Goal: Task Accomplishment & Management: Use online tool/utility

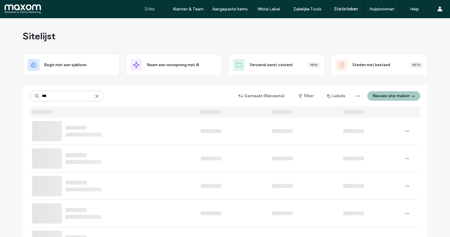
click at [71, 100] on input "***" at bounding box center [67, 95] width 74 height 11
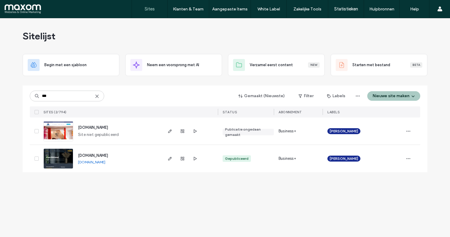
click at [71, 100] on input "***" at bounding box center [67, 95] width 74 height 11
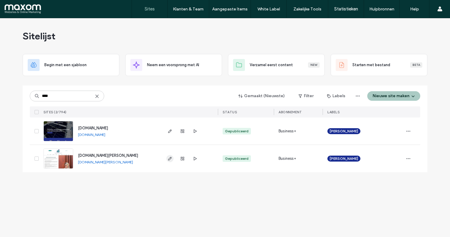
type input "****"
click at [170, 157] on use "button" at bounding box center [170, 159] width 4 height 4
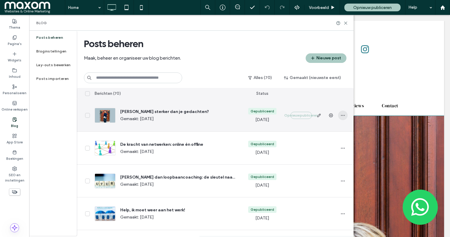
click at [343, 115] on icon "button" at bounding box center [342, 115] width 5 height 5
click at [323, 141] on span "Duplicaat" at bounding box center [315, 142] width 18 height 6
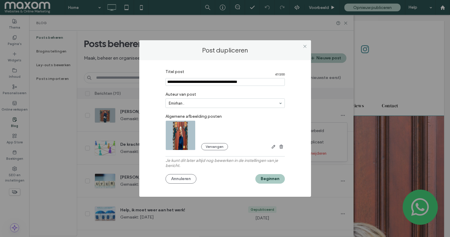
click at [185, 82] on input "Titel post" at bounding box center [224, 82] width 119 height 8
paste input "**********"
drag, startPoint x: 198, startPoint y: 84, endPoint x: 140, endPoint y: 81, distance: 57.5
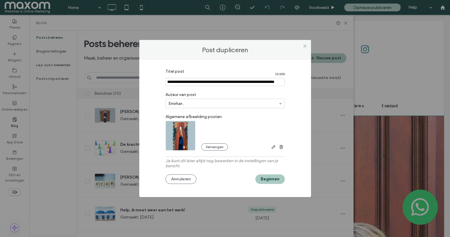
click at [140, 81] on div "Titel post 72 / 200 Auteur van post Emirhan . Algemene afbeelding posten Vervan…" at bounding box center [225, 128] width 172 height 137
type input "**********"
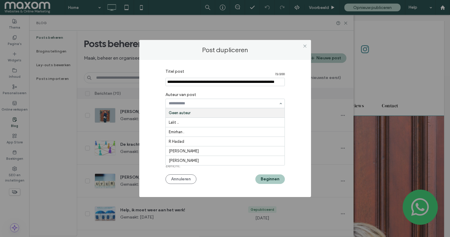
click at [157, 105] on div "Titel post 72 / 200 Auteur van post Geen auteur Lalit .. Emirhan . R Hadad Ramz…" at bounding box center [225, 127] width 154 height 122
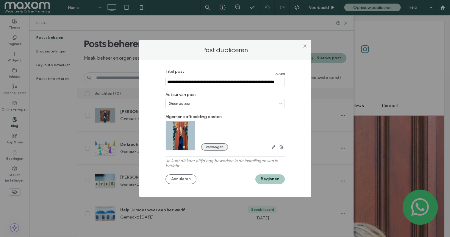
click at [215, 147] on button "Vervangen" at bounding box center [214, 146] width 27 height 7
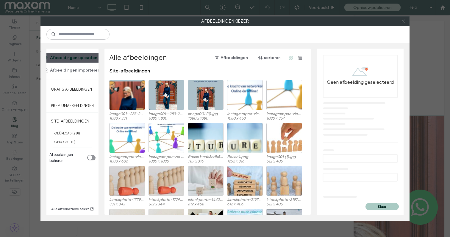
click at [86, 59] on button "Afbeeldingen uploaden" at bounding box center [70, 58] width 63 height 10
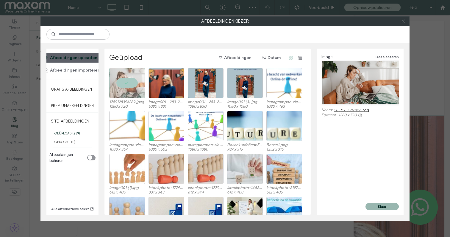
click at [379, 204] on button "Klaar" at bounding box center [381, 206] width 33 height 7
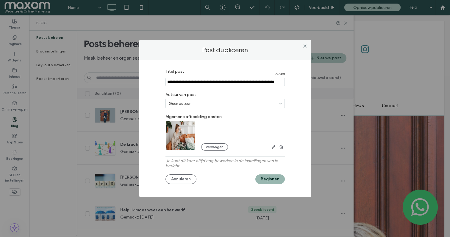
click at [273, 179] on button "Beginnen" at bounding box center [269, 179] width 29 height 10
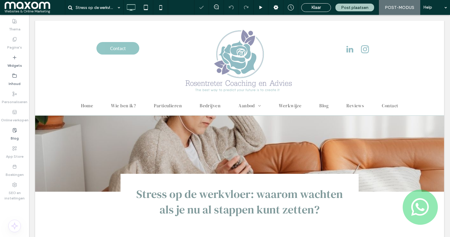
scroll to position [148, 0]
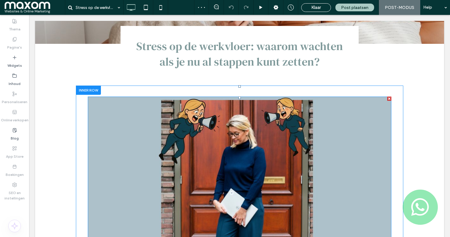
click at [118, 115] on img at bounding box center [240, 212] width 304 height 233
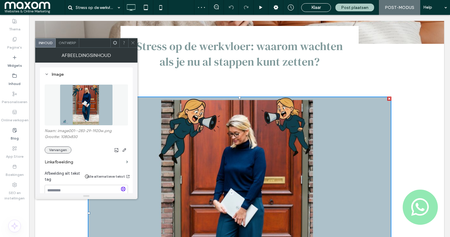
click at [60, 150] on button "Vervangen" at bounding box center [58, 149] width 27 height 7
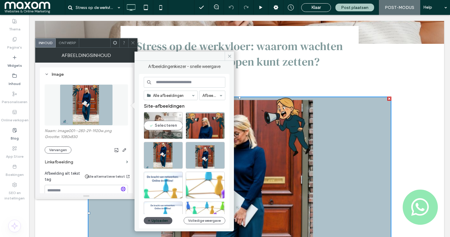
click at [167, 124] on div "Selecteren" at bounding box center [163, 125] width 39 height 27
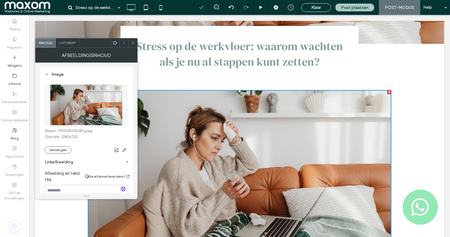
click at [133, 41] on icon at bounding box center [133, 42] width 4 height 4
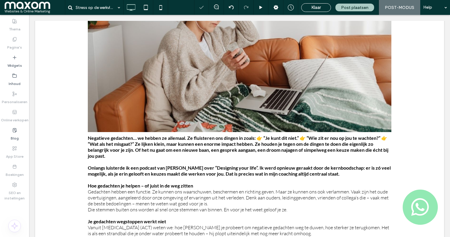
scroll to position [296, 0]
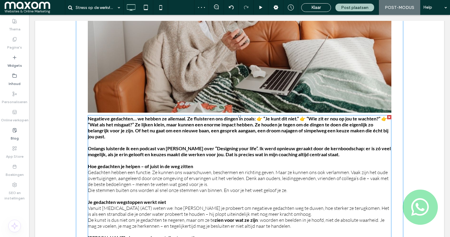
click at [119, 136] on p "Negatieve gedachten… we hebben ze allemaal. Ze fluisteren ons dingen in zoals: …" at bounding box center [240, 127] width 304 height 24
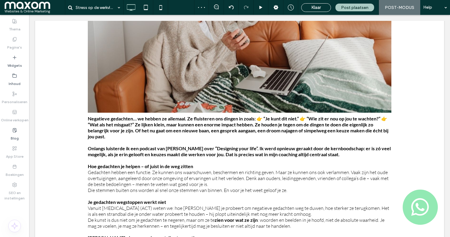
type input "****"
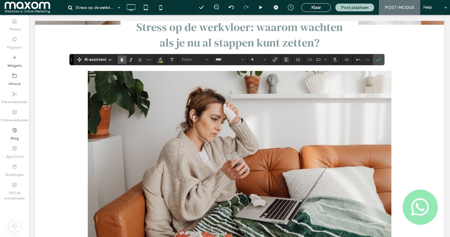
scroll to position [0, 0]
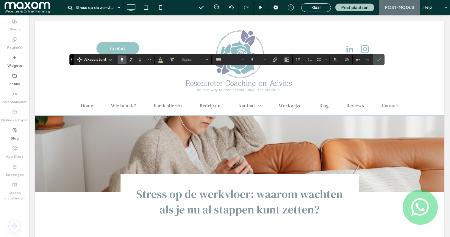
drag, startPoint x: 104, startPoint y: 126, endPoint x: 94, endPoint y: -4, distance: 130.5
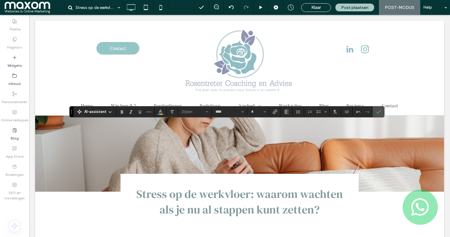
scroll to position [289, 0]
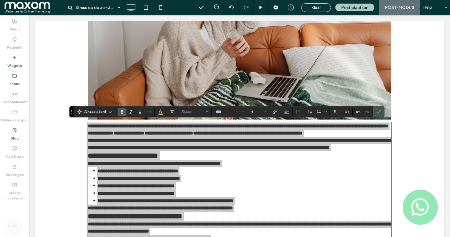
click at [121, 114] on span "Vet" at bounding box center [121, 111] width 3 height 8
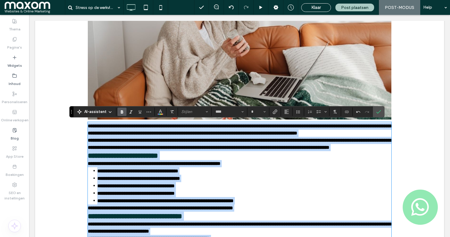
scroll to position [396, 0]
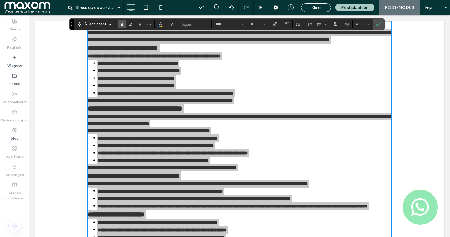
click at [121, 25] on icon "Vet" at bounding box center [122, 24] width 5 height 5
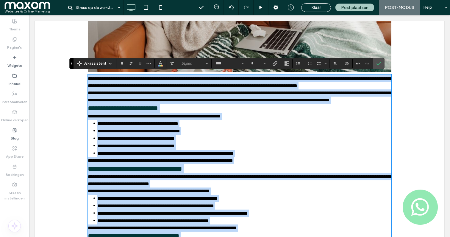
scroll to position [327, 0]
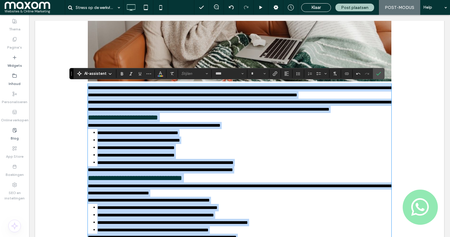
click at [136, 99] on p "**********" at bounding box center [240, 91] width 304 height 14
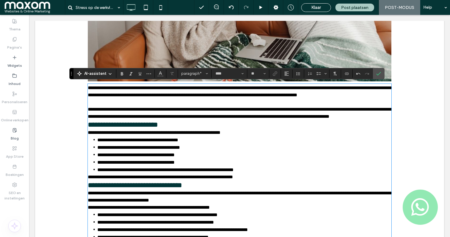
click at [140, 120] on p "**********" at bounding box center [240, 113] width 304 height 14
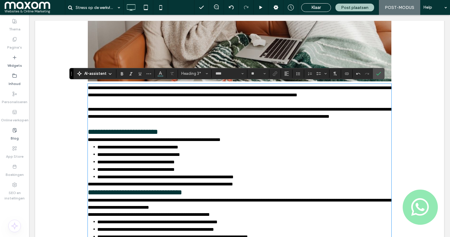
click at [174, 136] on h3 "**********" at bounding box center [240, 131] width 304 height 9
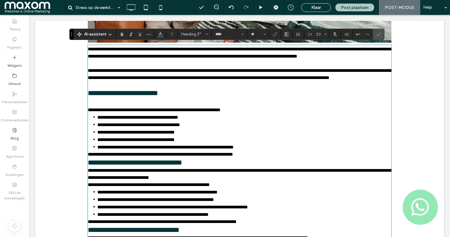
scroll to position [366, 0]
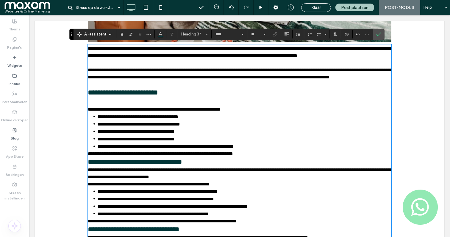
click at [255, 157] on p "**********" at bounding box center [240, 153] width 304 height 7
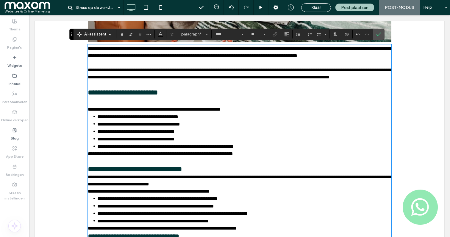
click at [206, 173] on h3 "**********" at bounding box center [240, 168] width 304 height 9
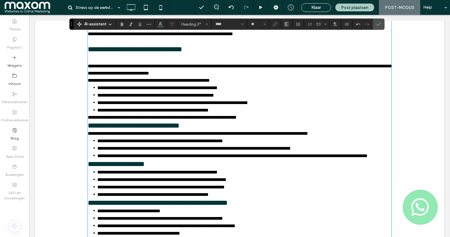
scroll to position [488, 0]
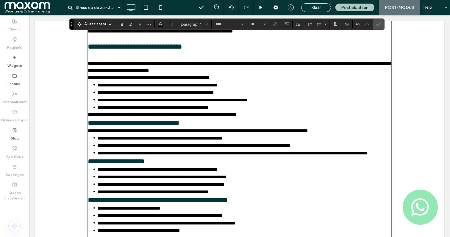
click at [268, 118] on p "**********" at bounding box center [240, 114] width 304 height 7
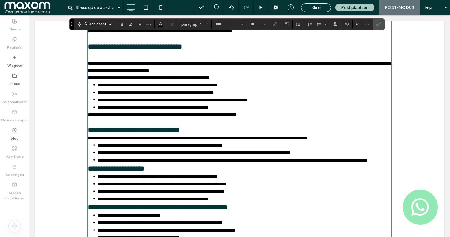
click at [198, 134] on h3 "**********" at bounding box center [240, 129] width 304 height 9
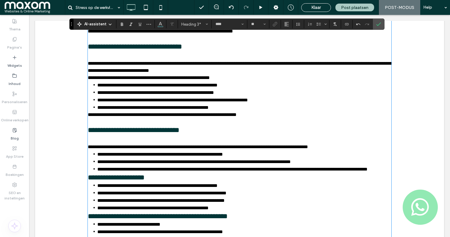
click at [158, 182] on h3 "**********" at bounding box center [240, 177] width 304 height 9
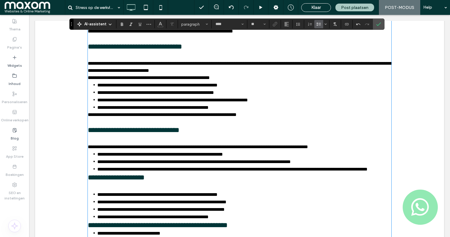
click at [136, 173] on li "**********" at bounding box center [244, 168] width 294 height 7
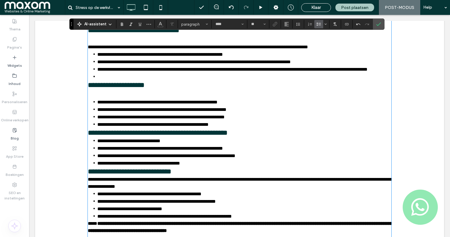
scroll to position [590, 0]
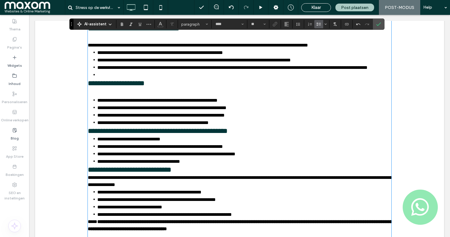
click at [236, 126] on li "**********" at bounding box center [244, 122] width 294 height 7
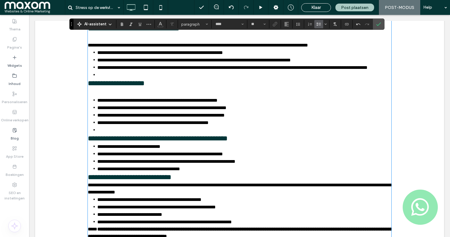
click at [261, 143] on h3 "**********" at bounding box center [240, 138] width 304 height 9
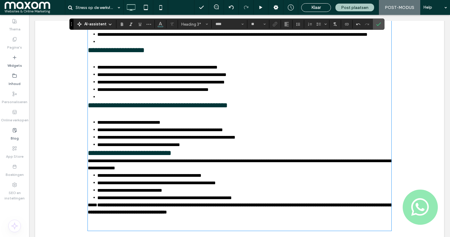
scroll to position [635, 0]
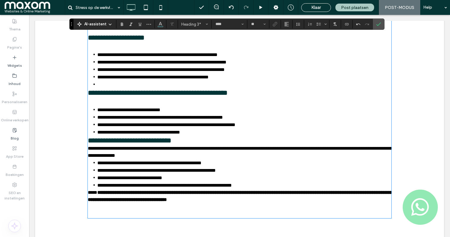
click at [196, 136] on li "**********" at bounding box center [244, 131] width 294 height 7
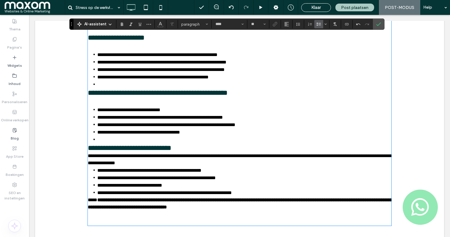
click at [191, 152] on h3 "**********" at bounding box center [240, 147] width 304 height 9
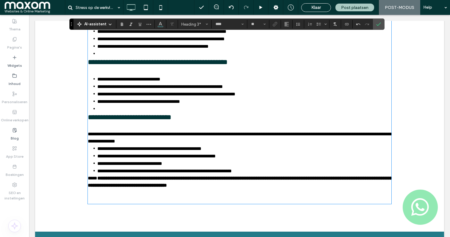
scroll to position [667, 0]
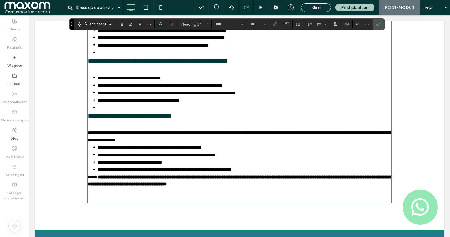
type input "**"
click at [174, 143] on p "**********" at bounding box center [240, 136] width 304 height 14
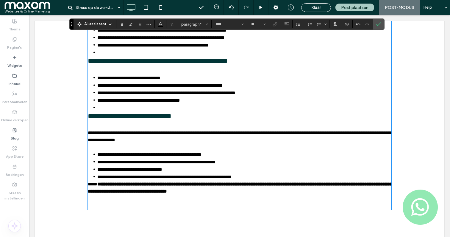
click at [264, 180] on li "**********" at bounding box center [244, 176] width 294 height 7
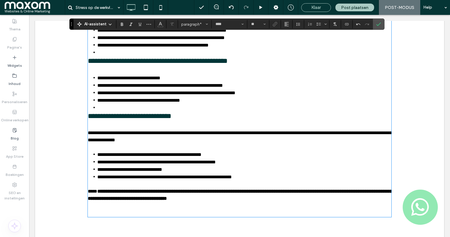
click at [324, 8] on div "Klaar" at bounding box center [315, 7] width 29 height 5
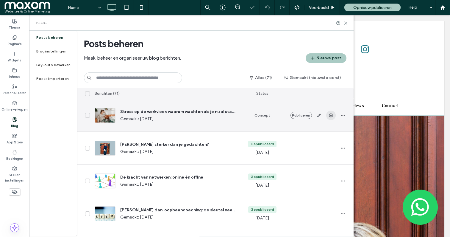
click at [329, 115] on use "button" at bounding box center [331, 115] width 4 height 4
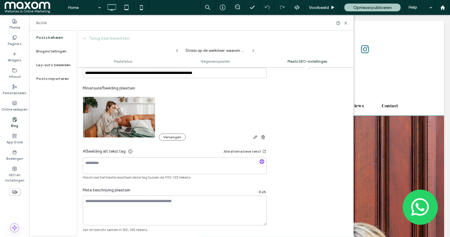
scroll to position [359, 0]
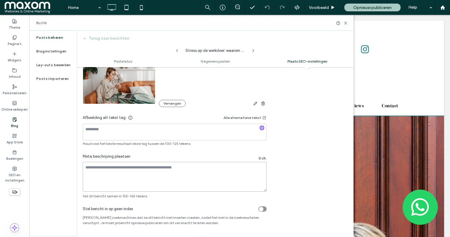
click at [123, 174] on textarea at bounding box center [175, 177] width 184 height 30
paste textarea "**********"
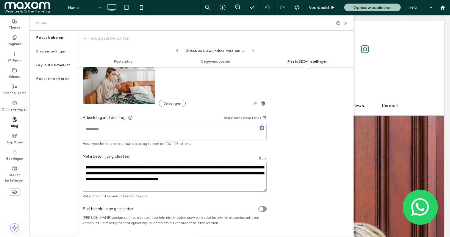
scroll to position [2, 0]
type textarea "**********"
click at [345, 22] on icon at bounding box center [345, 23] width 4 height 4
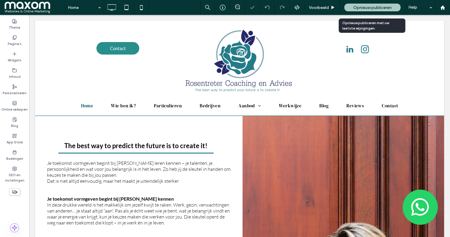
click at [364, 4] on div "Opnieuw publiceren" at bounding box center [372, 8] width 56 height 8
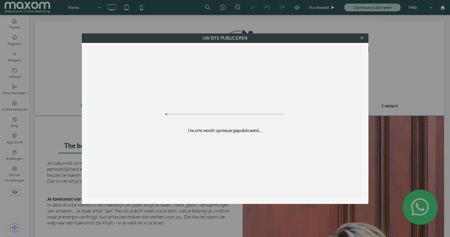
click at [362, 7] on div "Uw site publiceren Uw site wordt opnieuw gepubliceerd..." at bounding box center [225, 118] width 450 height 237
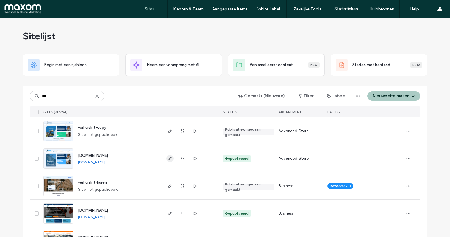
type input "***"
click at [168, 160] on use "button" at bounding box center [170, 159] width 4 height 4
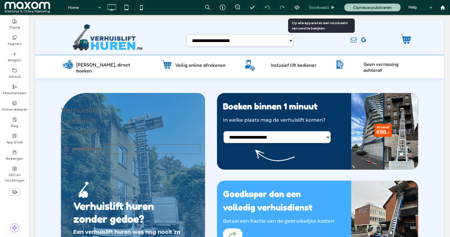
click at [319, 7] on span "Voorbeeld" at bounding box center [319, 7] width 20 height 5
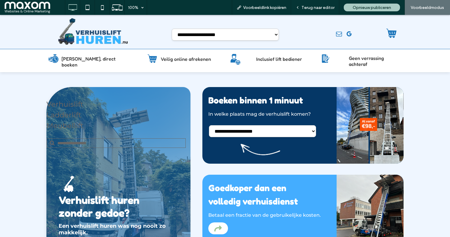
click at [218, 37] on select "**********" at bounding box center [225, 35] width 107 height 12
click at [106, 140] on input "Zoeken" at bounding box center [115, 143] width 139 height 10
click at [310, 12] on div "Terug naar editor" at bounding box center [315, 7] width 48 height 15
click at [310, 6] on span "Terug naar editor" at bounding box center [317, 7] width 33 height 5
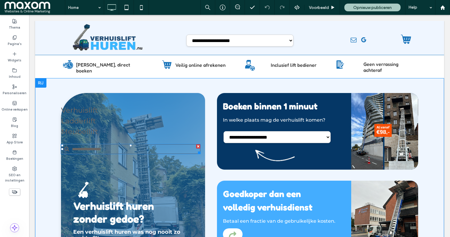
click at [198, 144] on div at bounding box center [198, 146] width 4 height 4
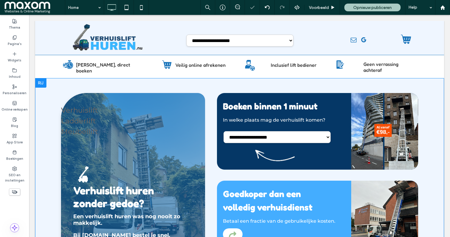
click at [88, 150] on div "Verhuislift Ladderlift Meubellift Verhuislift huren zonder gedoe? Een verhuisli…" at bounding box center [133, 179] width 144 height 173
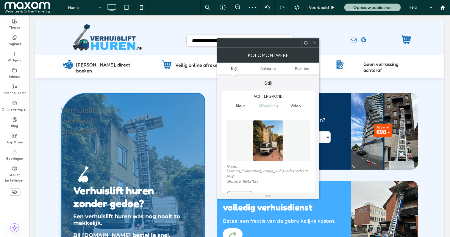
click at [313, 40] on icon at bounding box center [315, 42] width 4 height 4
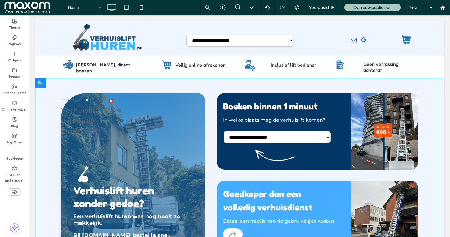
click at [111, 99] on div at bounding box center [111, 101] width 4 height 4
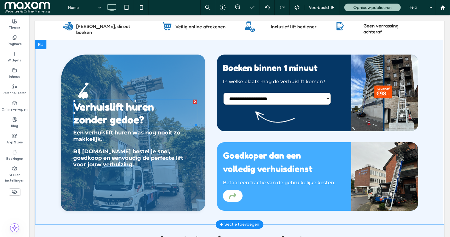
scroll to position [40, 0]
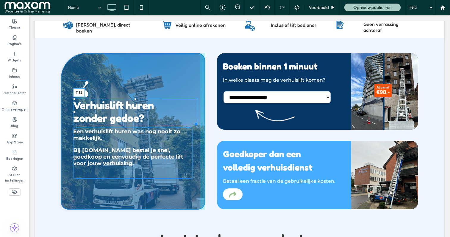
drag, startPoint x: 134, startPoint y: 94, endPoint x: 134, endPoint y: 97, distance: 3.3
click at [134, 98] on div at bounding box center [135, 99] width 2 height 2
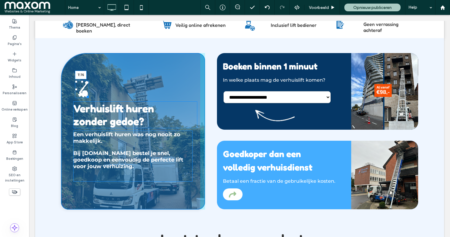
drag, startPoint x: 82, startPoint y: 76, endPoint x: 82, endPoint y: 71, distance: 4.8
click at [82, 80] on div at bounding box center [82, 81] width 2 height 2
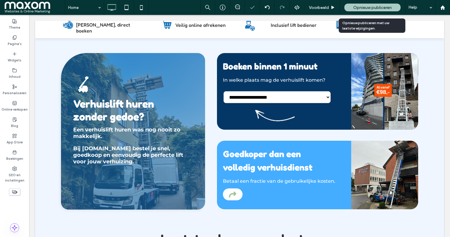
click at [360, 7] on span "Opnieuw publiceren" at bounding box center [372, 7] width 38 height 5
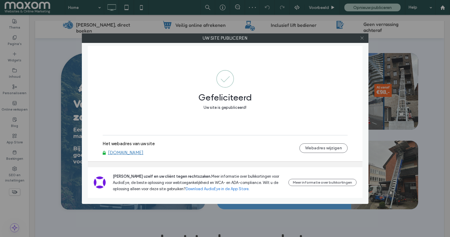
click at [361, 36] on icon at bounding box center [362, 38] width 4 height 4
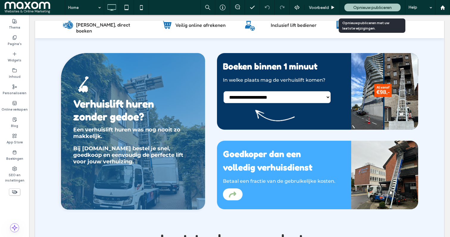
click at [379, 7] on span "Opnieuw publiceren" at bounding box center [372, 7] width 38 height 5
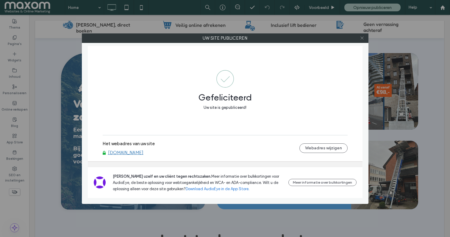
click at [363, 39] on icon at bounding box center [362, 38] width 4 height 4
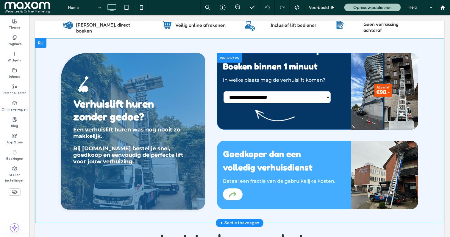
scroll to position [0, 0]
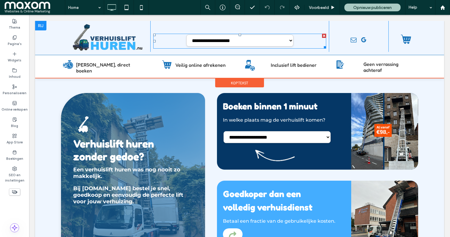
click at [237, 39] on span at bounding box center [239, 41] width 173 height 15
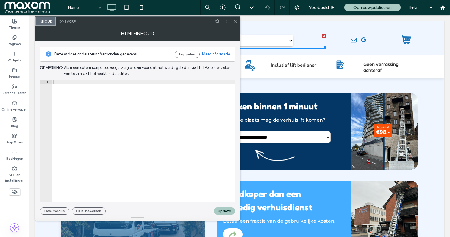
click at [237, 39] on div "HTML-inhoud" at bounding box center [137, 33] width 205 height 15
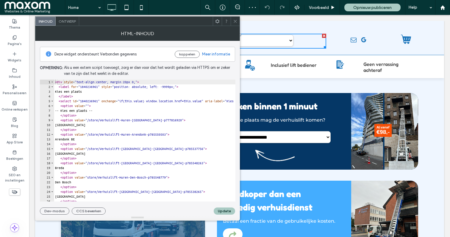
click at [233, 20] on icon at bounding box center [235, 21] width 4 height 4
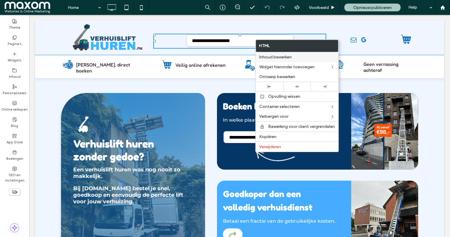
click at [281, 58] on span "Inhoud bewerken" at bounding box center [275, 56] width 32 height 5
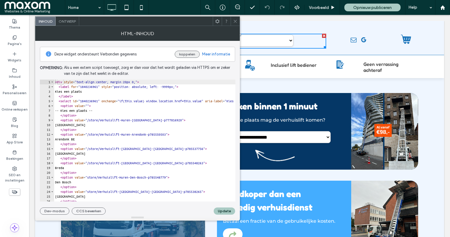
click at [191, 54] on button "koppelen" at bounding box center [187, 54] width 25 height 7
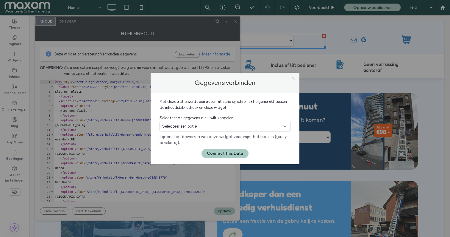
click at [195, 125] on span "Selecteer een optie" at bounding box center [179, 126] width 35 height 6
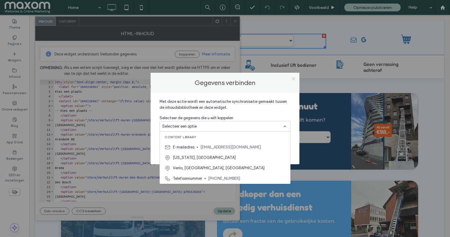
click at [293, 77] on icon at bounding box center [293, 78] width 4 height 4
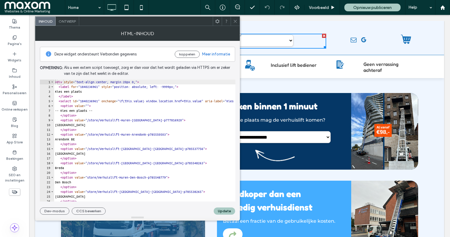
click at [235, 19] on icon at bounding box center [235, 21] width 4 height 4
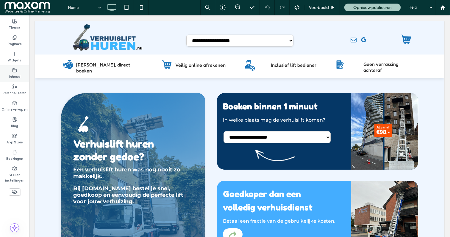
click at [15, 75] on label "Inhoud" at bounding box center [15, 76] width 12 height 7
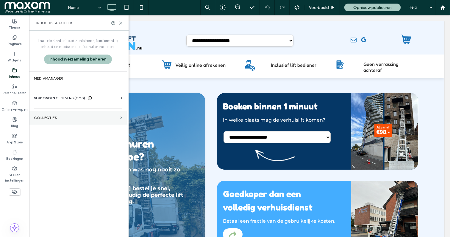
click at [60, 117] on label "COLLECTIES" at bounding box center [76, 117] width 84 height 4
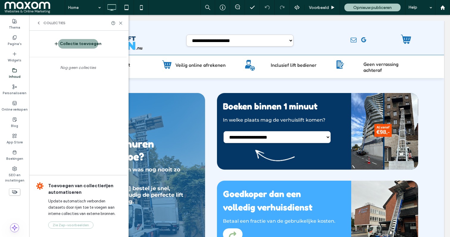
click at [84, 43] on button "Collectie toevoegen" at bounding box center [78, 44] width 40 height 10
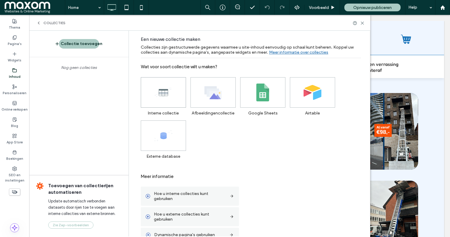
click at [159, 100] on icon at bounding box center [163, 92] width 18 height 18
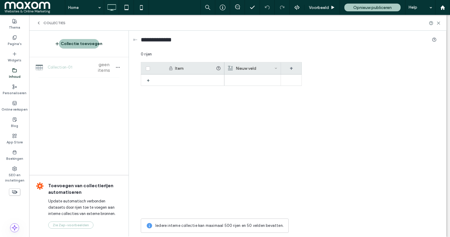
click at [38, 24] on icon at bounding box center [38, 23] width 5 height 5
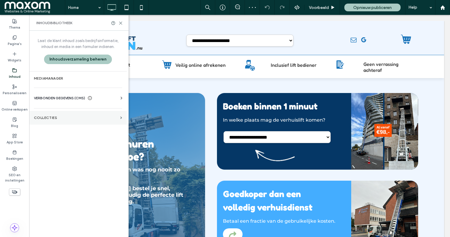
click at [71, 115] on section "COLLECTIES" at bounding box center [78, 118] width 98 height 14
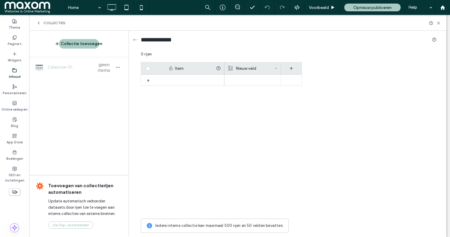
click at [39, 21] on icon at bounding box center [38, 23] width 5 height 5
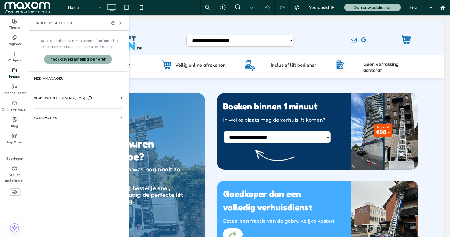
click at [75, 60] on button "Inhoudsverzameling beheren" at bounding box center [78, 59] width 68 height 10
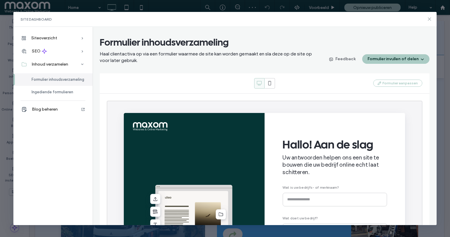
click at [428, 19] on icon at bounding box center [429, 19] width 5 height 5
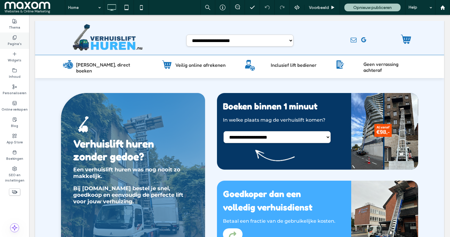
click at [8, 37] on div "Pagina's" at bounding box center [14, 40] width 29 height 16
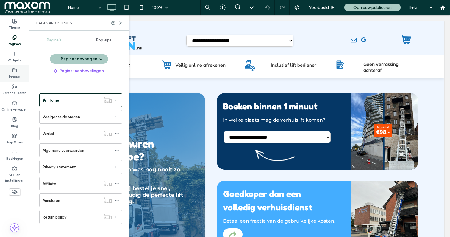
click at [19, 70] on div "Inhoud" at bounding box center [14, 73] width 29 height 16
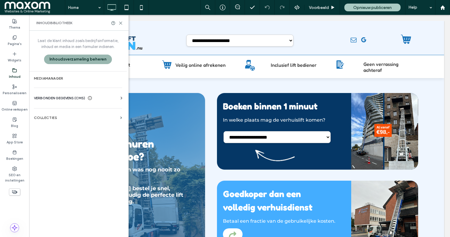
click at [90, 58] on button "Inhoudsverzameling beheren" at bounding box center [78, 59] width 68 height 10
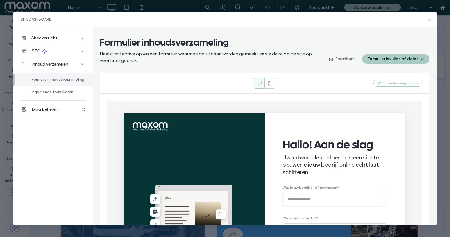
click at [427, 20] on icon at bounding box center [429, 19] width 5 height 5
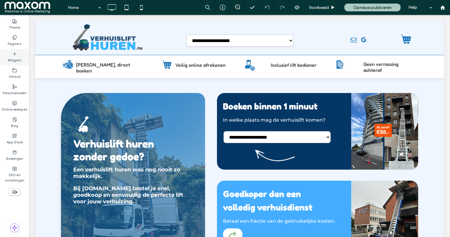
click at [19, 64] on div "Widgets" at bounding box center [14, 57] width 29 height 16
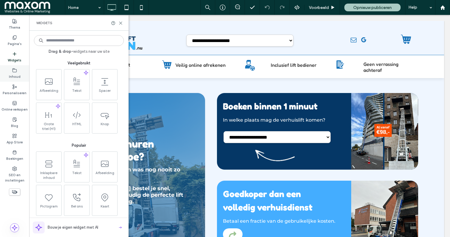
click at [18, 73] on label "Inhoud" at bounding box center [15, 76] width 12 height 7
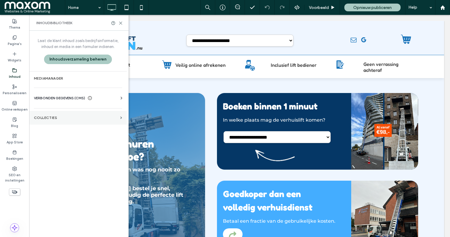
click at [81, 119] on label "COLLECTIES" at bounding box center [76, 117] width 84 height 4
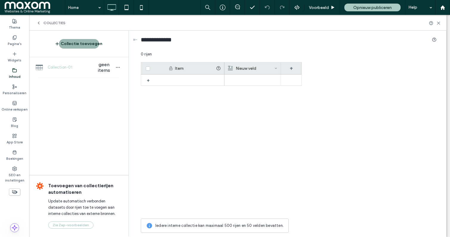
click at [71, 45] on button "Collectie toevoegen" at bounding box center [79, 44] width 40 height 10
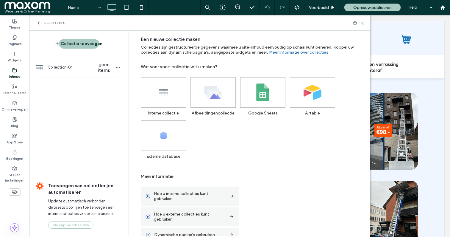
click at [364, 24] on icon at bounding box center [362, 23] width 4 height 4
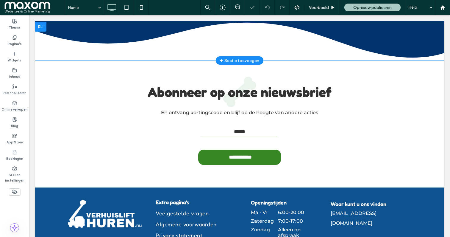
scroll to position [1342, 0]
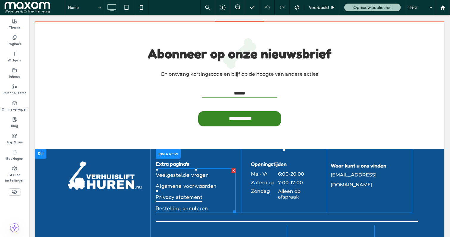
click at [218, 190] on link "Privacy statement" at bounding box center [196, 195] width 80 height 11
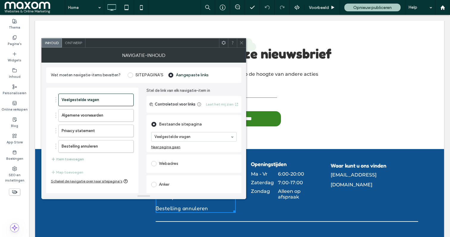
click at [74, 158] on button "Item toevoegen" at bounding box center [67, 158] width 33 height 7
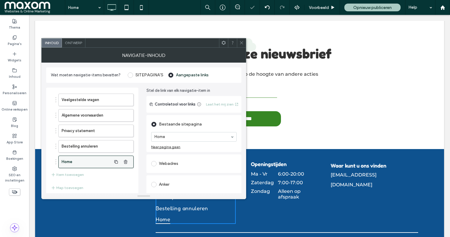
click at [90, 160] on label "Home" at bounding box center [87, 162] width 50 height 12
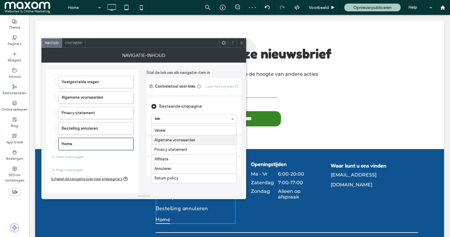
scroll to position [22, 0]
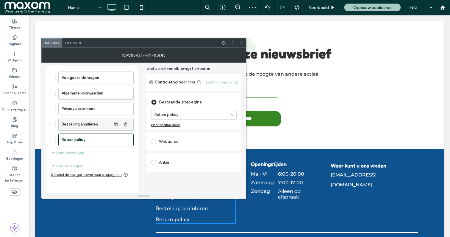
click at [101, 120] on label "Bestelling annuleren" at bounding box center [87, 124] width 50 height 12
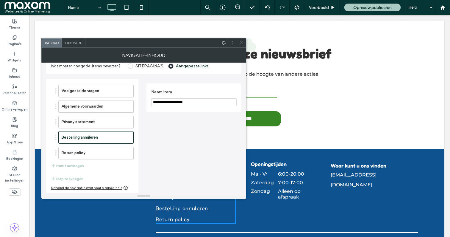
scroll to position [0, 0]
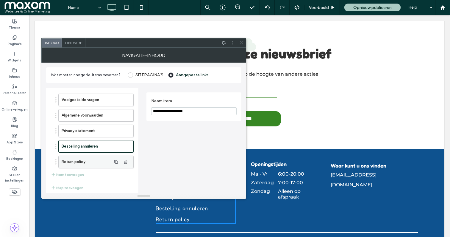
click at [86, 161] on label "Return policy" at bounding box center [87, 162] width 50 height 12
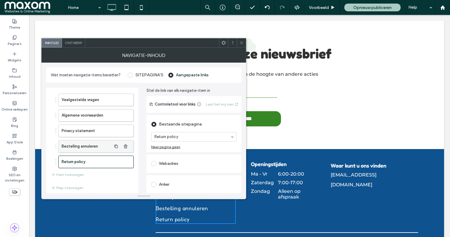
click at [89, 148] on label "Bestelling annuleren" at bounding box center [87, 146] width 50 height 12
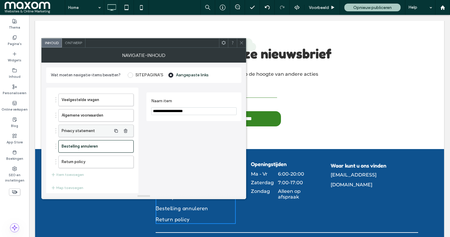
click at [90, 128] on label "Privacy statement" at bounding box center [87, 131] width 50 height 12
click at [92, 115] on label "Algemene voorwaarden" at bounding box center [87, 115] width 50 height 12
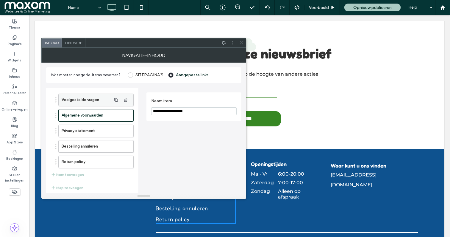
click at [94, 100] on label "Veelgestelde vragen" at bounding box center [87, 100] width 50 height 12
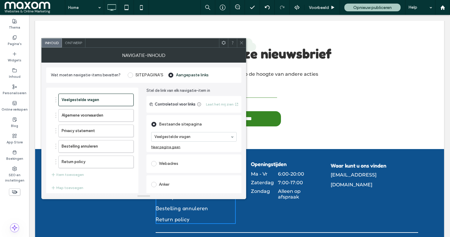
click at [131, 75] on span at bounding box center [130, 74] width 5 height 5
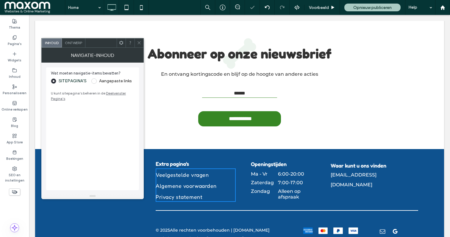
scroll to position [1331, 0]
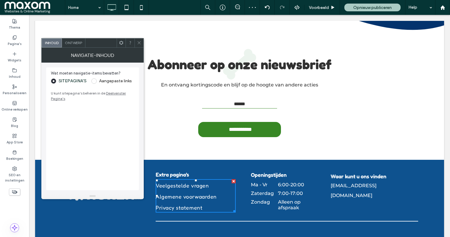
click at [114, 93] on link "Deelvenster Pagina's" at bounding box center [88, 96] width 75 height 10
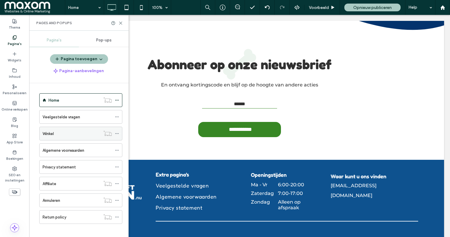
scroll to position [5, 0]
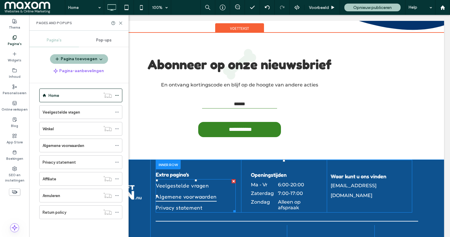
click at [224, 190] on link "Algemene voorwaarden" at bounding box center [196, 195] width 80 height 11
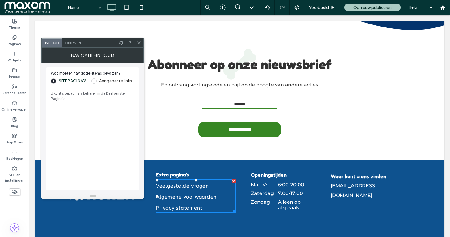
click at [93, 79] on span at bounding box center [93, 80] width 5 height 5
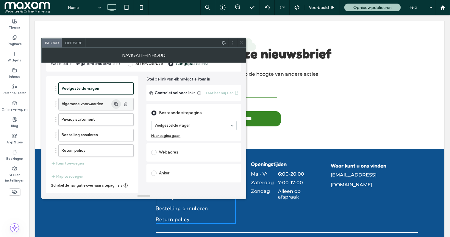
scroll to position [10, 0]
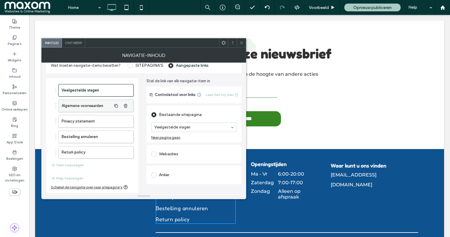
click at [90, 106] on label "Algemene voorwaarden" at bounding box center [87, 106] width 50 height 12
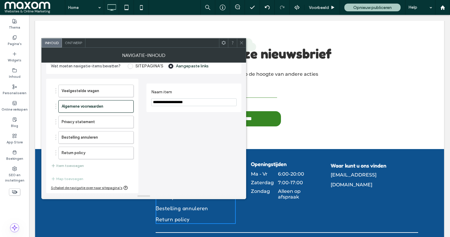
click at [74, 165] on button "Item toevoegen" at bounding box center [67, 165] width 33 height 7
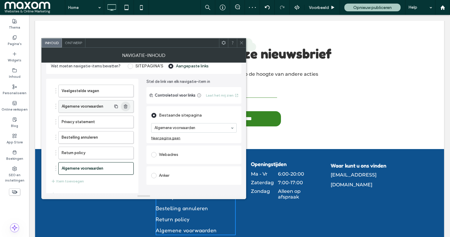
click at [126, 106] on icon "button" at bounding box center [125, 106] width 5 height 5
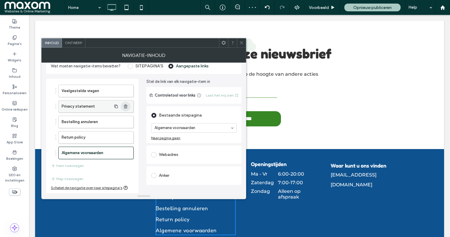
click at [126, 106] on icon "button" at bounding box center [125, 106] width 5 height 5
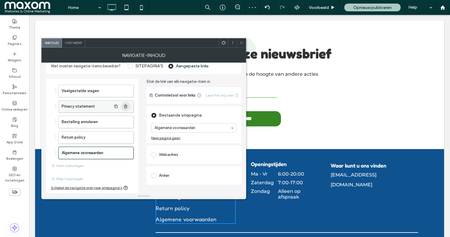
click at [126, 106] on icon "button" at bounding box center [125, 106] width 5 height 5
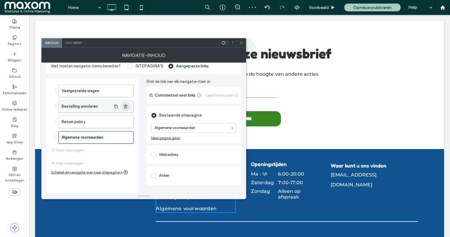
click at [126, 106] on icon "button" at bounding box center [125, 106] width 5 height 5
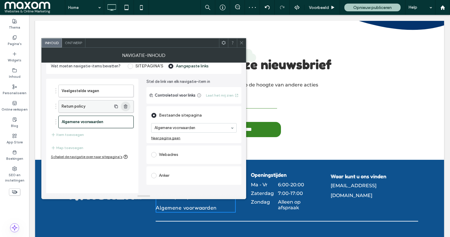
click at [126, 106] on icon "button" at bounding box center [125, 106] width 5 height 5
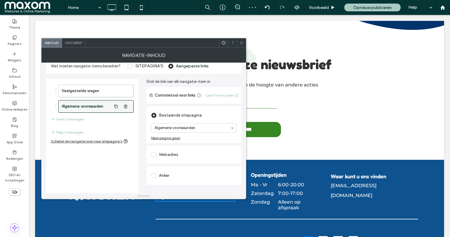
scroll to position [1330, 0]
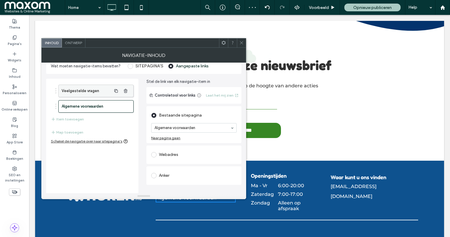
click at [93, 90] on label "Veelgestelde vragen" at bounding box center [87, 91] width 50 height 12
click at [96, 104] on label "Algemene voorwaarden" at bounding box center [87, 106] width 50 height 12
click at [73, 118] on button "Item toevoegen" at bounding box center [67, 118] width 33 height 7
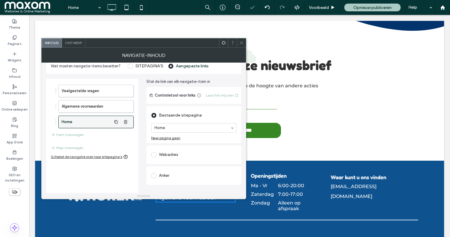
scroll to position [1331, 0]
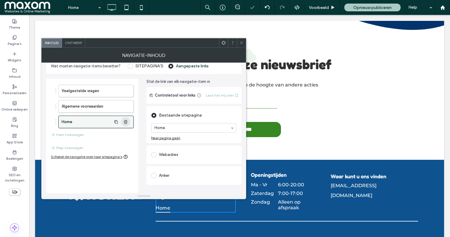
click at [124, 124] on span "button" at bounding box center [126, 122] width 10 height 10
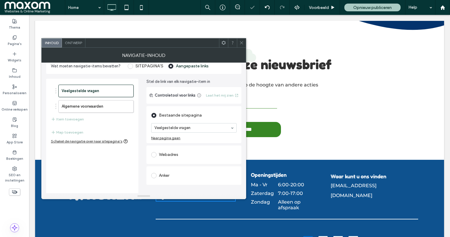
scroll to position [1330, 0]
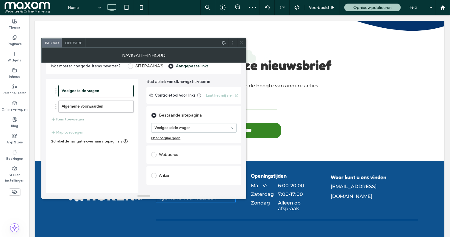
click at [75, 118] on button "Item toevoegen" at bounding box center [67, 118] width 33 height 7
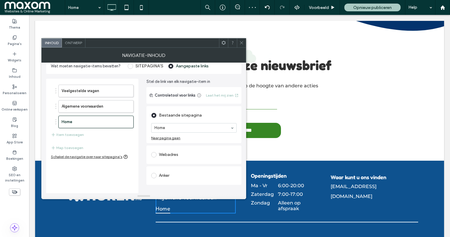
scroll to position [1331, 0]
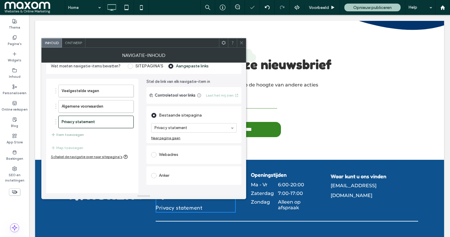
click at [74, 134] on button "Item toevoegen" at bounding box center [67, 134] width 33 height 7
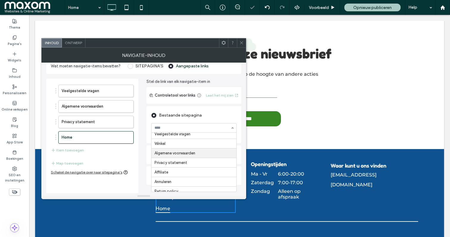
scroll to position [19, 0]
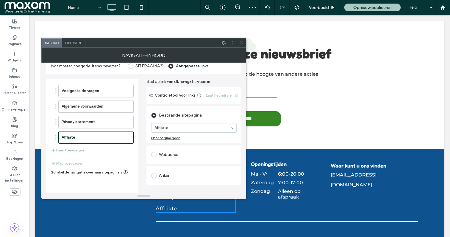
click at [73, 149] on button "Item toevoegen" at bounding box center [67, 149] width 33 height 7
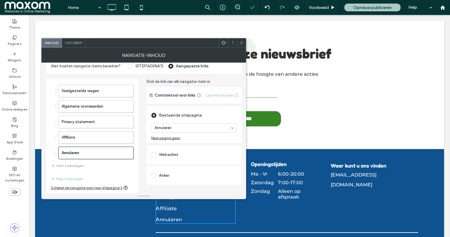
click at [73, 166] on button "Item toevoegen" at bounding box center [67, 165] width 33 height 7
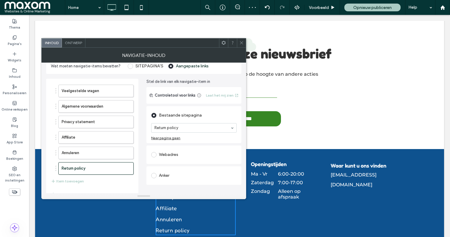
click at [243, 40] on span at bounding box center [241, 42] width 4 height 9
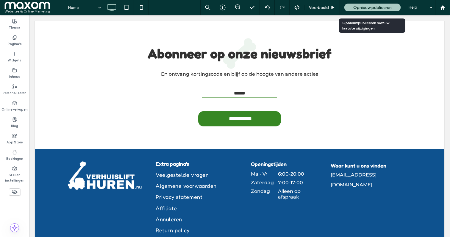
click at [369, 8] on span "Opnieuw publiceren" at bounding box center [372, 7] width 38 height 5
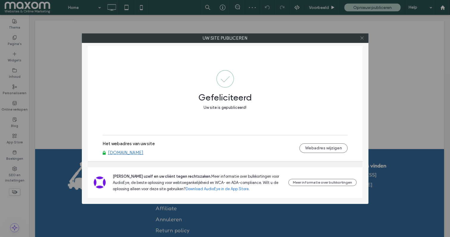
click at [361, 37] on icon at bounding box center [362, 38] width 4 height 4
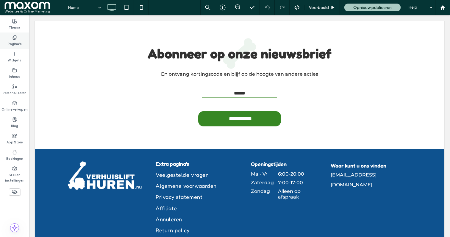
click at [18, 42] on label "Pagina's" at bounding box center [15, 43] width 14 height 7
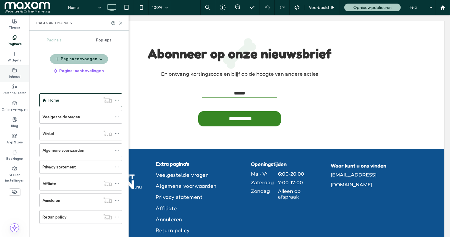
click at [17, 74] on label "Inhoud" at bounding box center [15, 76] width 12 height 7
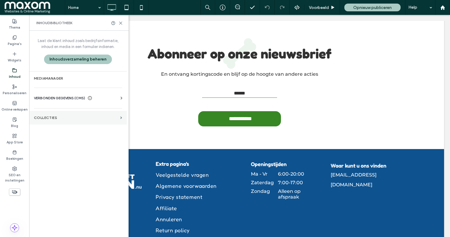
click at [50, 117] on label "COLLECTIES" at bounding box center [76, 117] width 84 height 4
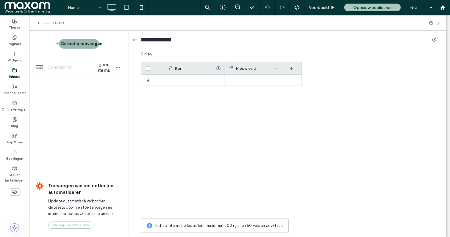
click at [68, 43] on button "Collectie toevoegen" at bounding box center [79, 44] width 40 height 10
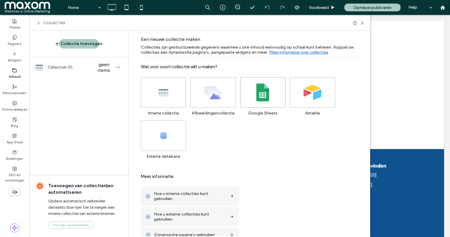
click at [265, 86] on icon at bounding box center [263, 92] width 18 height 18
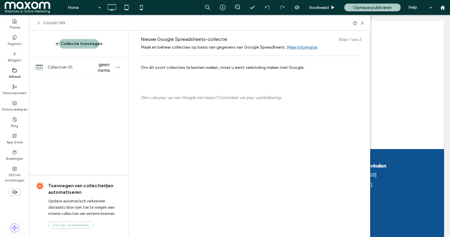
click at [40, 23] on icon at bounding box center [38, 23] width 5 height 5
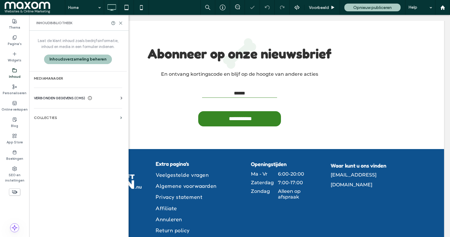
click at [17, 71] on div "Inhoud" at bounding box center [14, 73] width 29 height 16
click at [74, 114] on section "COLLECTIES" at bounding box center [78, 118] width 98 height 14
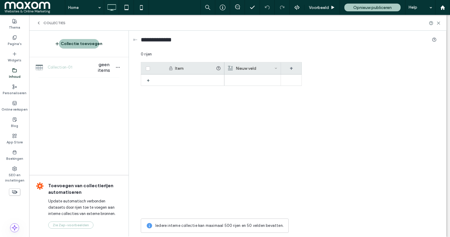
click at [39, 25] on icon at bounding box center [38, 23] width 5 height 5
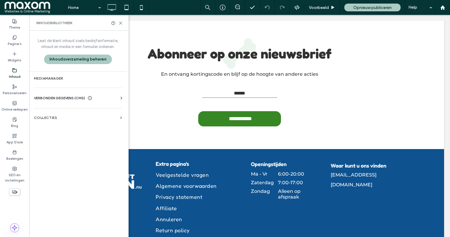
click at [16, 72] on icon at bounding box center [14, 70] width 5 height 5
click at [64, 62] on button "Inhoudsverzameling beheren" at bounding box center [78, 59] width 68 height 10
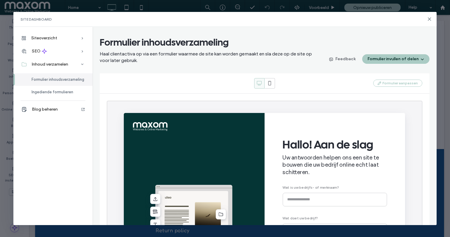
scroll to position [0, 0]
click at [428, 18] on icon at bounding box center [429, 19] width 5 height 5
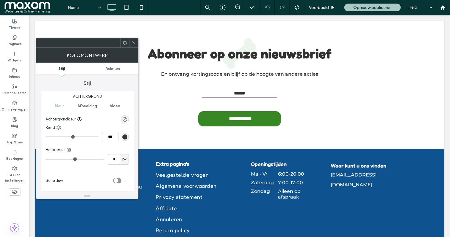
click at [133, 43] on icon at bounding box center [134, 42] width 4 height 4
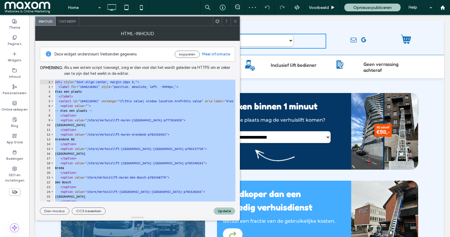
drag, startPoint x: 72, startPoint y: 174, endPoint x: 48, endPoint y: -2, distance: 177.8
click at [48, 0] on html ".wqwq-1{fill:#231f20;} .cls-1q, .cls-2q { fill-rule: evenodd; } .cls-2q { fill:…" at bounding box center [225, 118] width 450 height 237
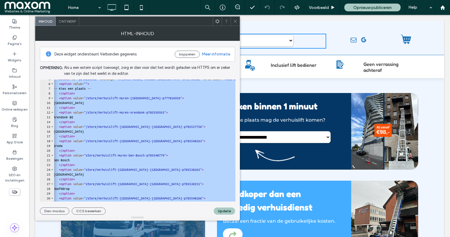
scroll to position [0, 1]
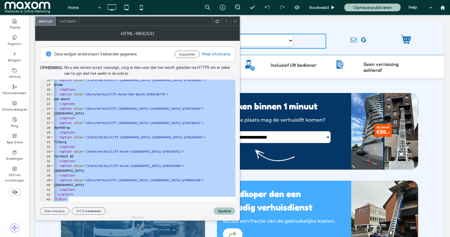
click at [235, 20] on icon at bounding box center [235, 21] width 4 height 4
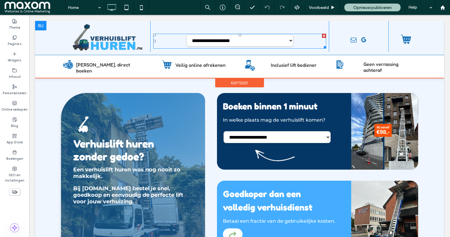
click at [256, 38] on span at bounding box center [239, 41] width 173 height 15
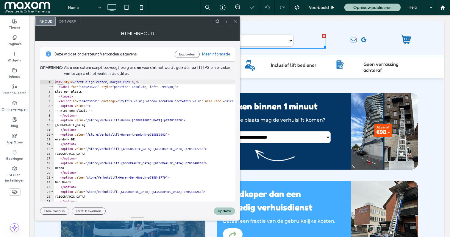
click at [102, 113] on div "< div style = "text-align:center; margin:20px 0;" > < label for = "1840236961" …" at bounding box center [382, 144] width 656 height 131
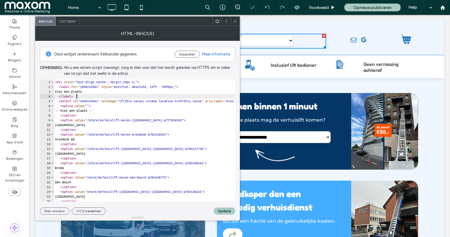
click at [79, 96] on div "< div style = "text-align:center; margin:20px 0;" > < label for = "1840236961" …" at bounding box center [382, 144] width 656 height 131
type textarea "********* *******"
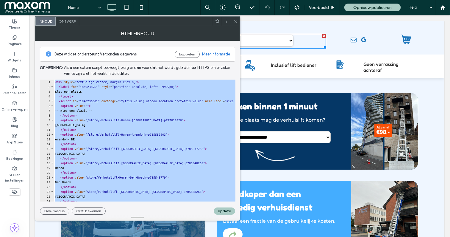
drag, startPoint x: 79, startPoint y: 96, endPoint x: 194, endPoint y: 6, distance: 146.8
click at [0, 0] on body ".wqwq-1{fill:#231f20;} .cls-1q, .cls-2q { fill-rule: evenodd; } .cls-2q { fill:…" at bounding box center [225, 118] width 450 height 237
click at [235, 23] on span at bounding box center [235, 21] width 4 height 9
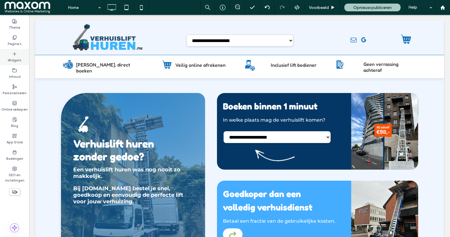
click at [18, 65] on div "Widgets" at bounding box center [14, 57] width 29 height 16
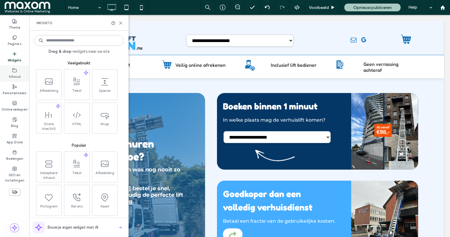
click at [15, 76] on label "Inhoud" at bounding box center [15, 76] width 12 height 7
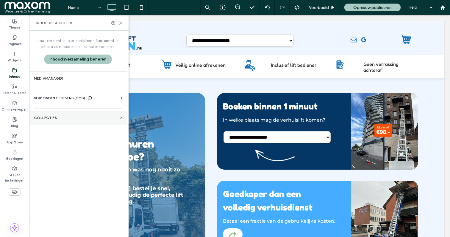
click at [76, 119] on label "COLLECTIES" at bounding box center [76, 117] width 84 height 4
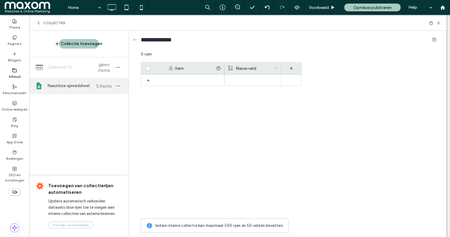
click at [70, 86] on span "Naamloze spreadsheet" at bounding box center [70, 86] width 44 height 6
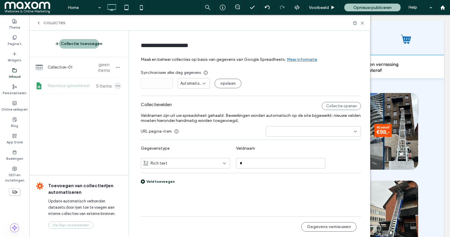
click at [115, 86] on span "button" at bounding box center [117, 85] width 7 height 7
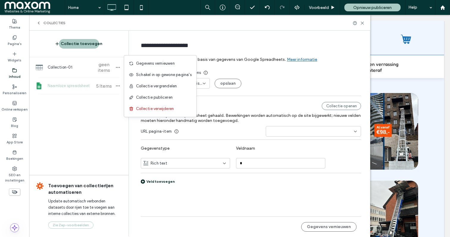
click at [83, 85] on span "Naamloze spreadsheet" at bounding box center [70, 86] width 44 height 6
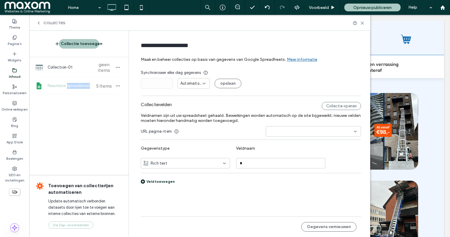
click at [83, 85] on span "Naamloze spreadsheet" at bounding box center [70, 86] width 44 height 6
click at [78, 85] on span "Naamloze spreadsheet" at bounding box center [70, 86] width 44 height 6
click at [47, 83] on div "Naamloze spreadsheet 5 Items" at bounding box center [78, 86] width 99 height 16
click at [120, 86] on icon "button" at bounding box center [117, 85] width 5 height 5
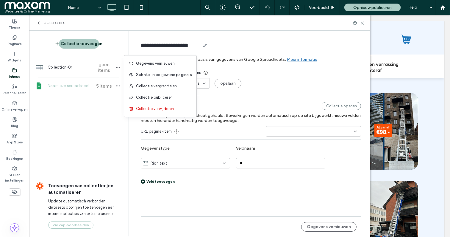
click at [242, 37] on div "**********" at bounding box center [251, 46] width 220 height 21
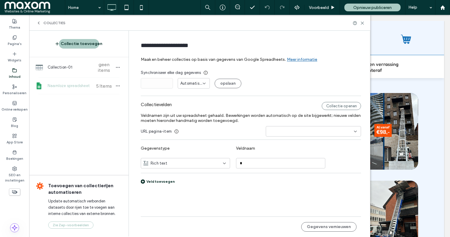
click at [193, 84] on span "Automatisch" at bounding box center [191, 83] width 22 height 6
click at [242, 69] on form "**********" at bounding box center [251, 120] width 238 height 168
click at [191, 161] on div "Rich text" at bounding box center [181, 163] width 77 height 6
click at [271, 105] on label "Collectievelden" at bounding box center [231, 106] width 181 height 8
click at [328, 227] on button "Gegevens vernieuwen" at bounding box center [328, 227] width 55 height 10
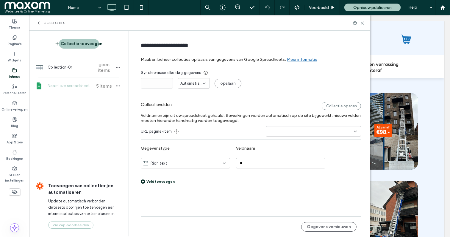
click at [83, 89] on div "Naamloze spreadsheet 5 Items" at bounding box center [78, 86] width 99 height 16
click at [285, 132] on input at bounding box center [310, 131] width 85 height 5
click at [235, 117] on span "Veldnamen zijn uit uw spreadsheet gehaald. Bewerkingen worden automatisch op de…" at bounding box center [251, 118] width 220 height 10
click at [338, 105] on div "Collectie openen" at bounding box center [341, 106] width 39 height 8
click at [276, 128] on div at bounding box center [313, 131] width 95 height 10
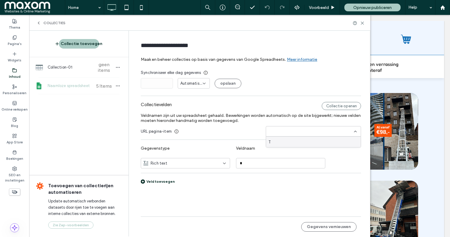
click at [190, 164] on div "Rich text" at bounding box center [181, 163] width 77 height 6
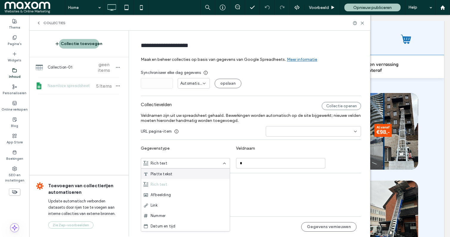
click at [205, 132] on div "URL pagina-item" at bounding box center [251, 131] width 220 height 10
click at [165, 182] on div "Veld toevoegen" at bounding box center [158, 181] width 34 height 4
click at [165, 182] on div "Rich text" at bounding box center [185, 178] width 89 height 10
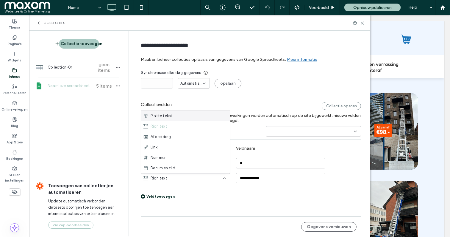
click at [256, 99] on div "**********" at bounding box center [251, 151] width 220 height 105
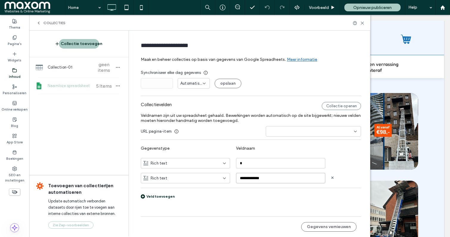
click at [263, 177] on input "**********" at bounding box center [280, 178] width 89 height 10
click at [263, 145] on label "Veldnaam" at bounding box center [280, 148] width 89 height 11
